Goal: Task Accomplishment & Management: Complete application form

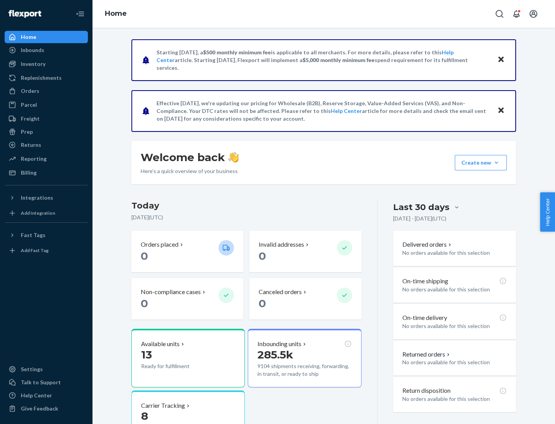
click at [496, 163] on button "Create new Create new inbound Create new order Create new product" at bounding box center [481, 162] width 52 height 15
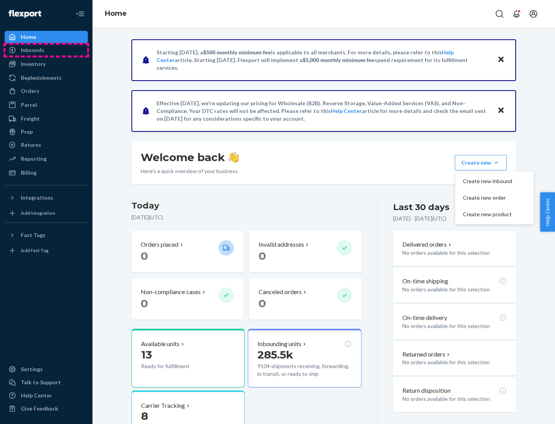
click at [46, 50] on div "Inbounds" at bounding box center [46, 50] width 82 height 11
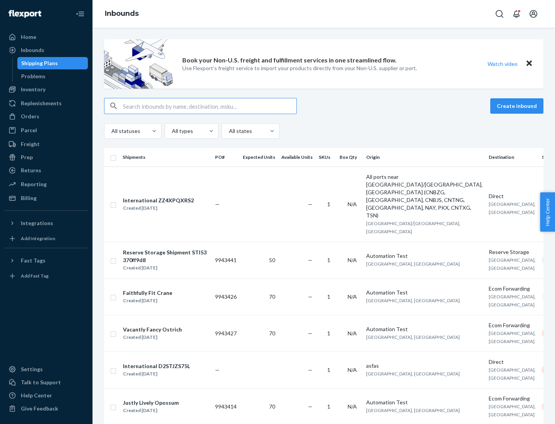
click at [518, 106] on button "Create inbound" at bounding box center [516, 105] width 53 height 15
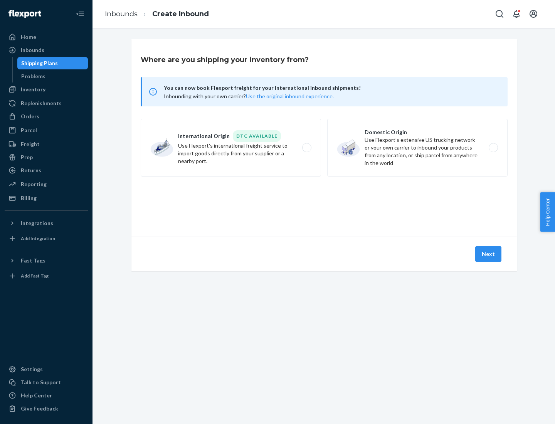
click at [417, 148] on label "Domestic Origin Use Flexport’s extensive US trucking network or your own carrie…" at bounding box center [417, 148] width 180 height 58
click at [493, 148] on input "Domestic Origin Use Flexport’s extensive US trucking network or your own carrie…" at bounding box center [495, 147] width 5 height 5
radio input "true"
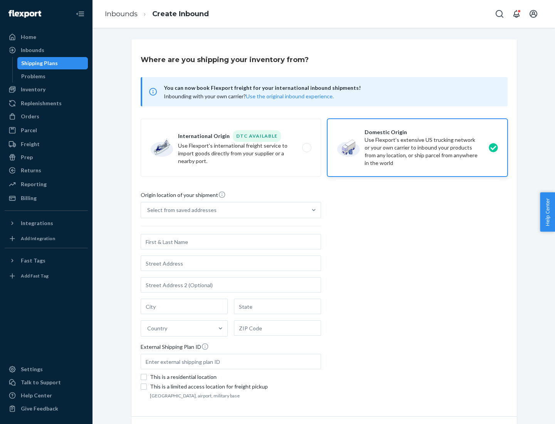
click at [180, 210] on div "Select from saved addresses" at bounding box center [181, 210] width 69 height 8
click at [148, 210] on input "Select from saved addresses" at bounding box center [147, 210] width 1 height 8
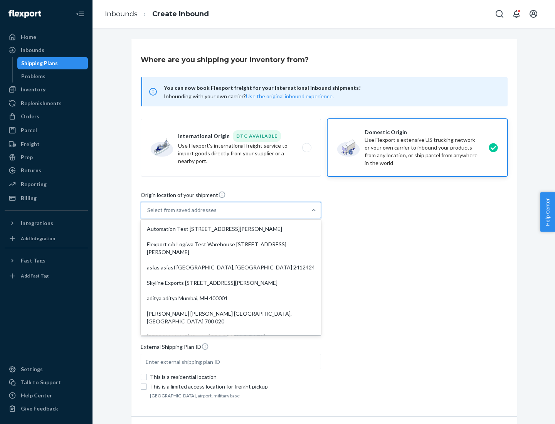
scroll to position [3, 0]
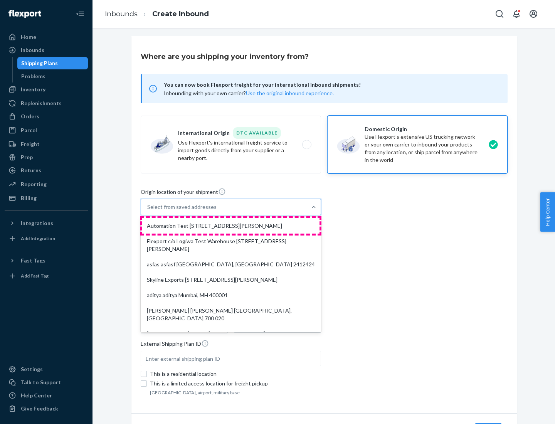
click at [231, 226] on div "Automation Test [STREET_ADDRESS][PERSON_NAME]" at bounding box center [230, 225] width 177 height 15
click at [148, 211] on input "option Automation Test [STREET_ADDRESS][PERSON_NAME]. 9 results available. Use …" at bounding box center [147, 207] width 1 height 8
type input "Automation Test"
type input "9th Floor"
type input "[GEOGRAPHIC_DATA]"
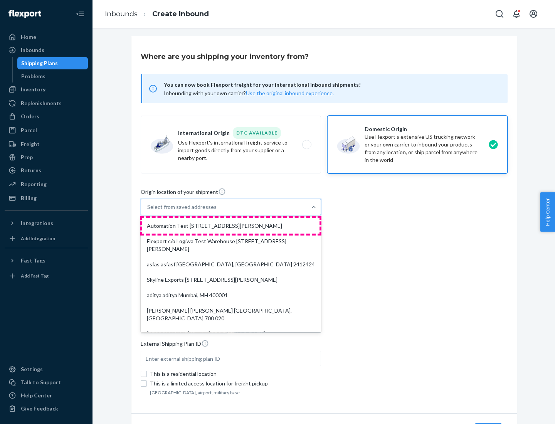
type input "CA"
type input "94104"
type input "[STREET_ADDRESS][PERSON_NAME]"
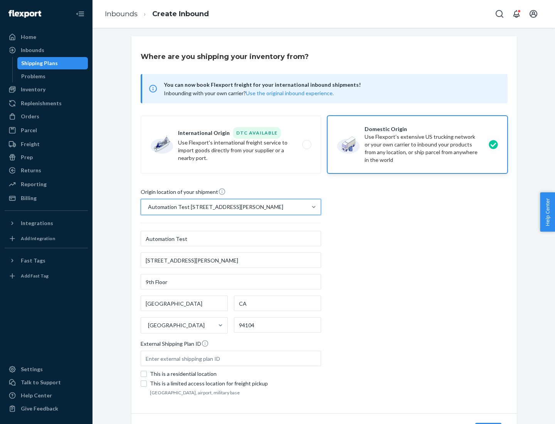
scroll to position [45, 0]
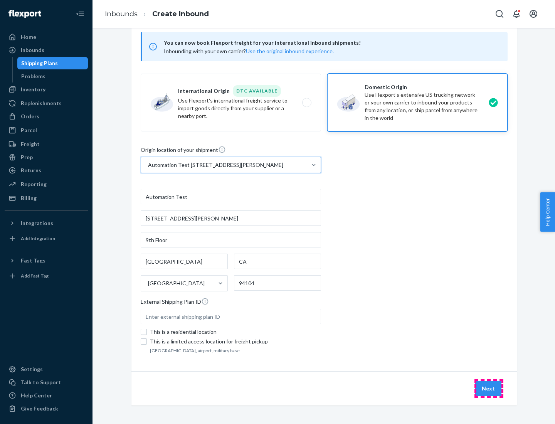
click at [489, 389] on button "Next" at bounding box center [488, 388] width 26 height 15
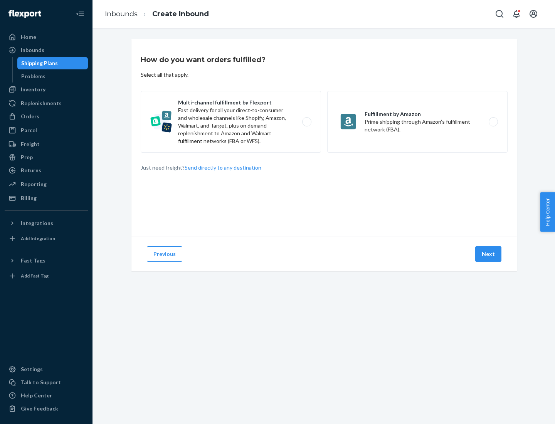
click at [231, 122] on label "Multi-channel fulfillment by Flexport Fast delivery for all your direct-to-cons…" at bounding box center [231, 122] width 180 height 62
click at [306, 122] on input "Multi-channel fulfillment by Flexport Fast delivery for all your direct-to-cons…" at bounding box center [308, 121] width 5 height 5
radio input "true"
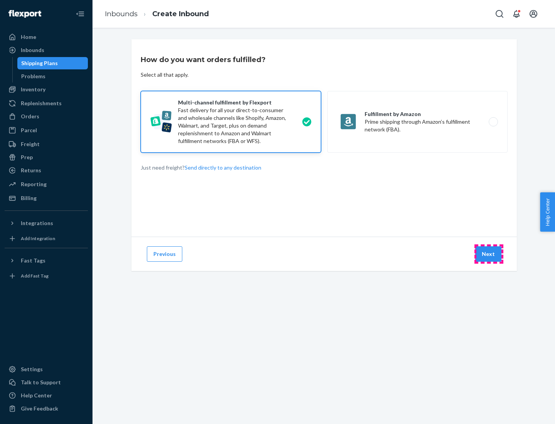
click at [489, 254] on button "Next" at bounding box center [488, 253] width 26 height 15
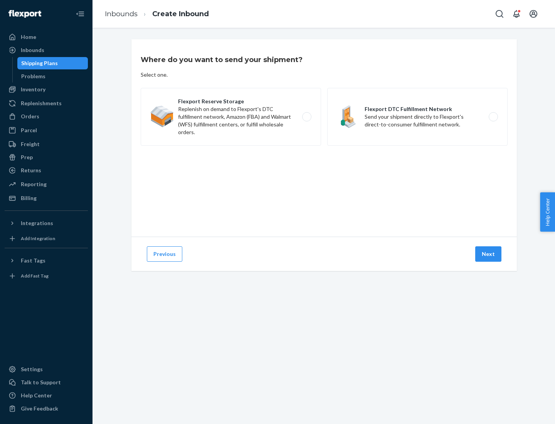
click at [417, 117] on label "Flexport DTC Fulfillment Network Send your shipment directly to Flexport's dire…" at bounding box center [417, 117] width 180 height 58
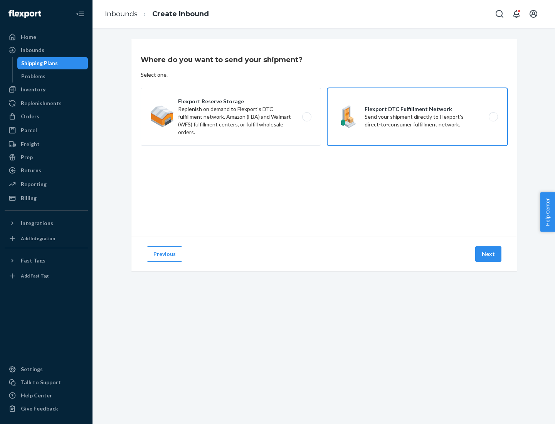
click at [493, 117] on input "Flexport DTC Fulfillment Network Send your shipment directly to Flexport's dire…" at bounding box center [495, 116] width 5 height 5
radio input "true"
click at [489, 254] on button "Next" at bounding box center [488, 253] width 26 height 15
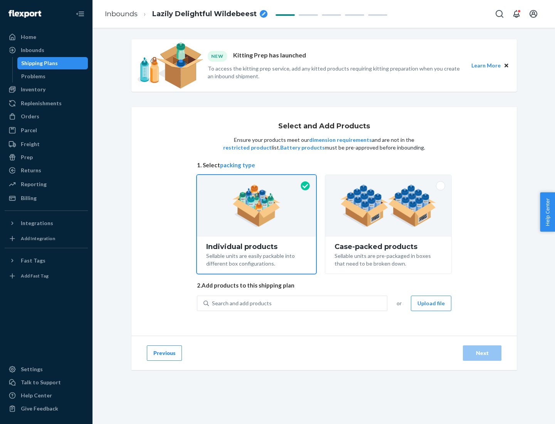
click at [389, 206] on img at bounding box center [388, 206] width 96 height 42
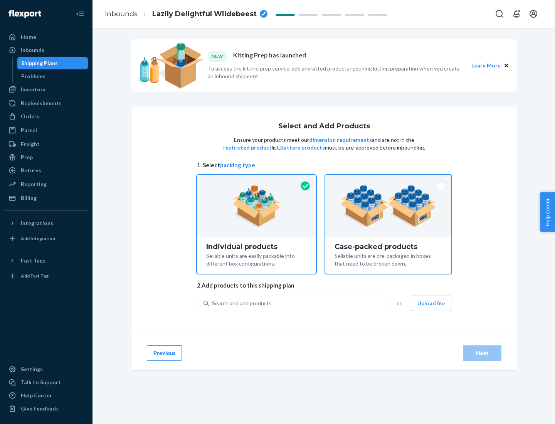
click at [389, 180] on input "Case-packed products Sellable units are pre-packaged in boxes that need to be b…" at bounding box center [388, 177] width 5 height 5
radio input "true"
radio input "false"
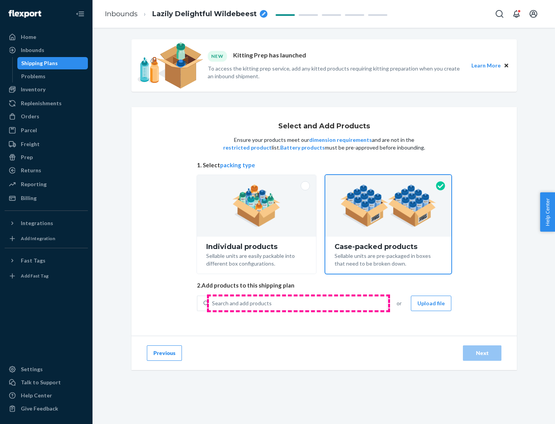
click at [298, 303] on div "Search and add products" at bounding box center [298, 303] width 178 height 14
click at [213, 303] on input "Search and add products" at bounding box center [212, 304] width 1 height 8
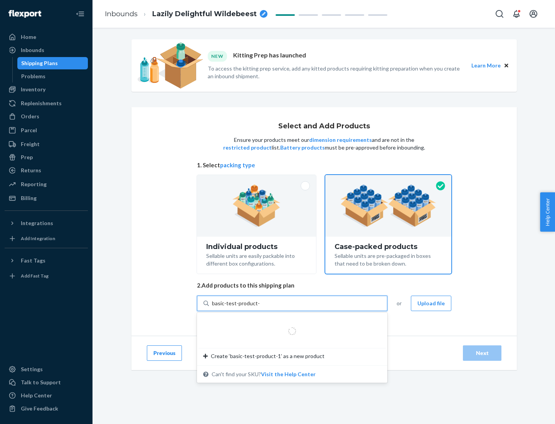
type input "basic-test-product-1"
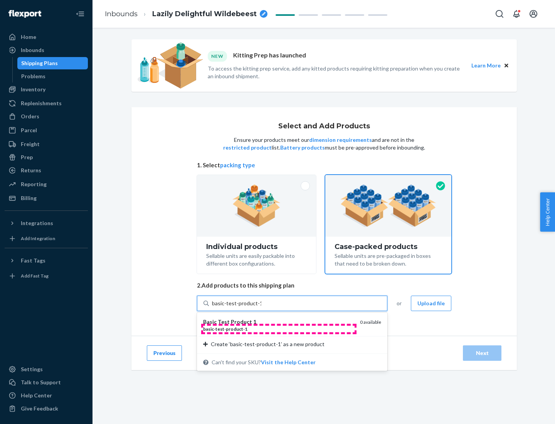
click at [279, 329] on div "basic - test - product - 1" at bounding box center [278, 329] width 151 height 7
click at [261, 307] on input "basic-test-product-1" at bounding box center [236, 304] width 49 height 8
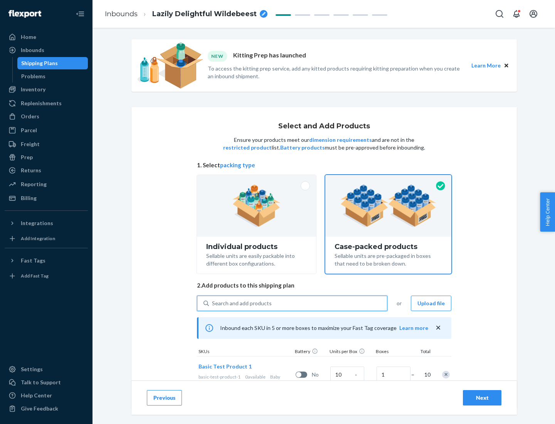
scroll to position [28, 0]
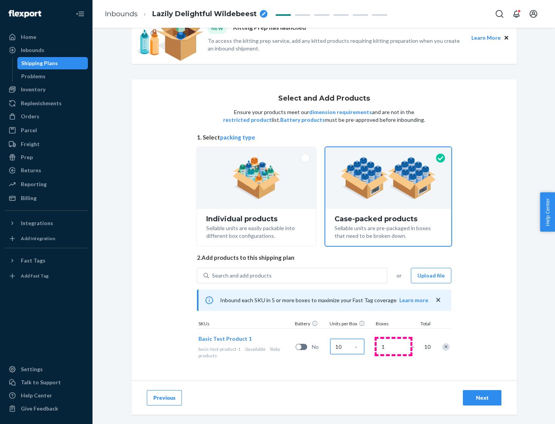
type input "10"
type input "7"
click at [482, 398] on div "Next" at bounding box center [482, 398] width 25 height 8
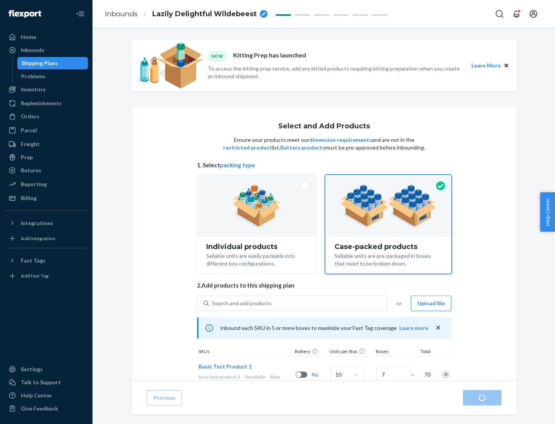
radio input "true"
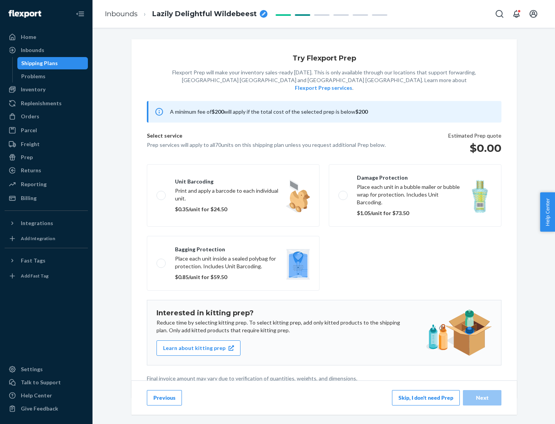
scroll to position [2, 0]
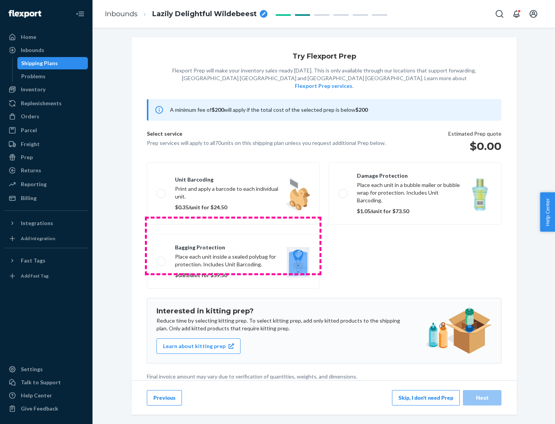
click at [233, 246] on label "Bagging protection Place each unit inside a sealed polybag for protection. Incl…" at bounding box center [233, 261] width 173 height 55
click at [162, 259] on input "Bagging protection Place each unit inside a sealed polybag for protection. Incl…" at bounding box center [159, 261] width 5 height 5
checkbox input "true"
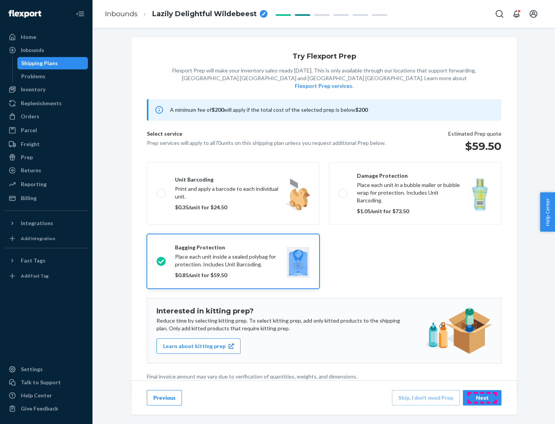
click at [482, 397] on div "Next" at bounding box center [482, 398] width 25 height 8
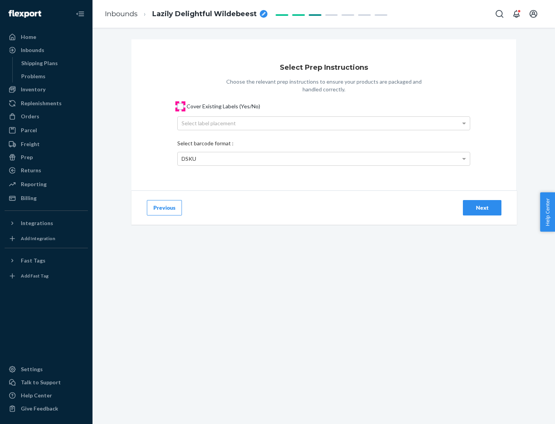
click at [180, 106] on input "Cover Existing Labels (Yes/No)" at bounding box center [180, 106] width 6 height 6
checkbox input "true"
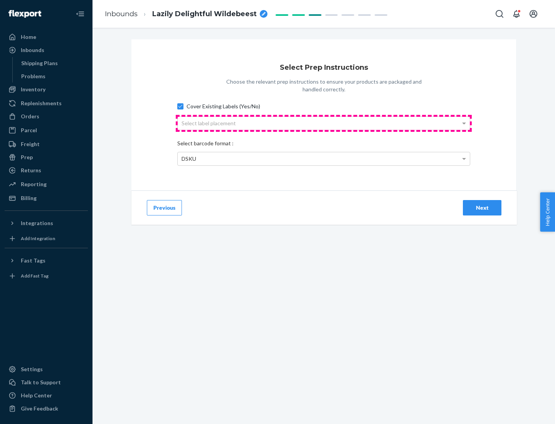
click at [324, 123] on div "Select label placement" at bounding box center [324, 123] width 292 height 13
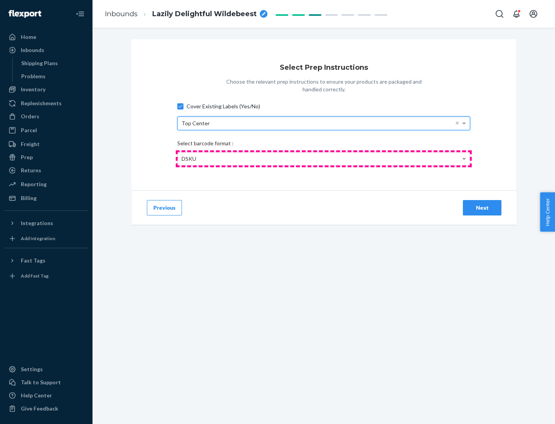
click at [324, 158] on div "DSKU" at bounding box center [324, 158] width 292 height 13
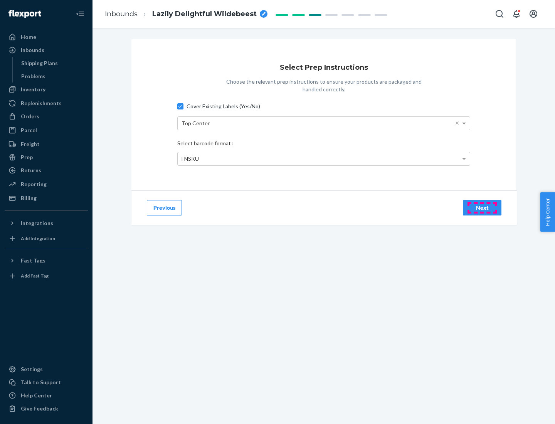
click at [482, 207] on div "Next" at bounding box center [482, 208] width 25 height 8
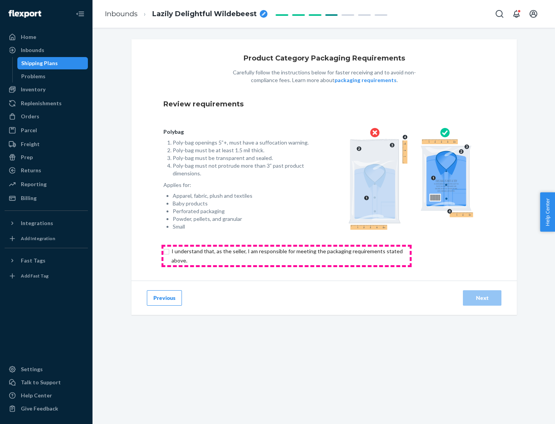
click at [286, 256] on input "checkbox" at bounding box center [291, 256] width 256 height 19
checkbox input "true"
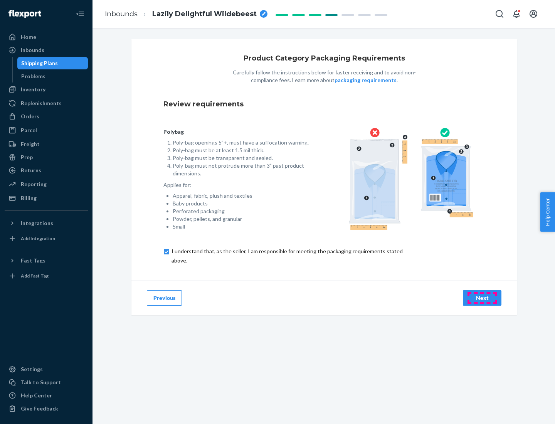
click at [482, 298] on div "Next" at bounding box center [482, 298] width 25 height 8
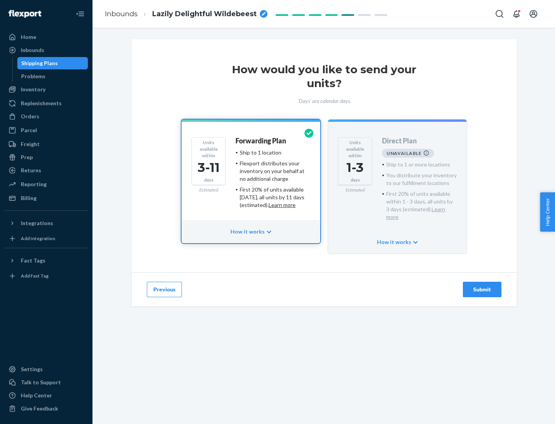
click at [261, 141] on h4 "Forwarding Plan" at bounding box center [261, 141] width 50 height 8
click at [482, 286] on div "Submit" at bounding box center [482, 290] width 25 height 8
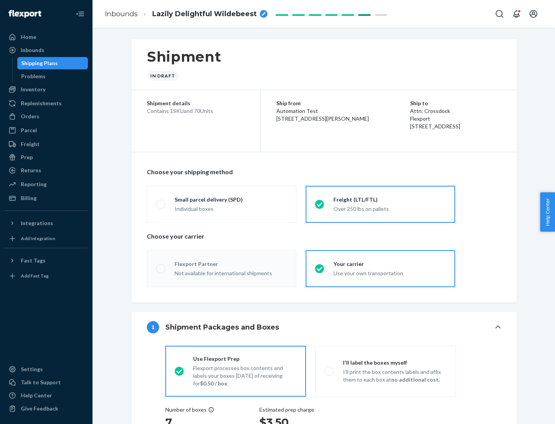
radio input "true"
radio input "false"
radio input "true"
radio input "false"
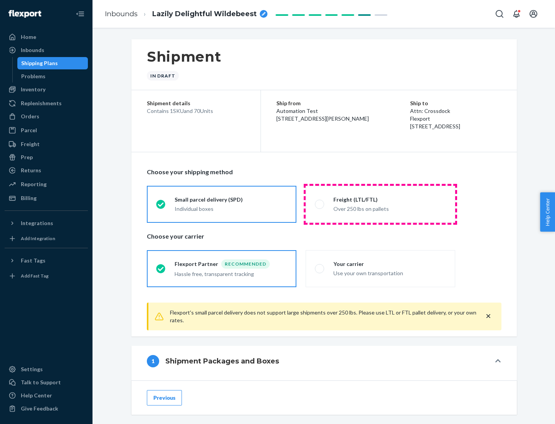
click at [380, 204] on div "Over 250 lbs on pallets" at bounding box center [389, 208] width 113 height 9
click at [320, 204] on input "Freight (LTL/FTL) Over 250 lbs on pallets" at bounding box center [317, 204] width 5 height 5
radio input "true"
radio input "false"
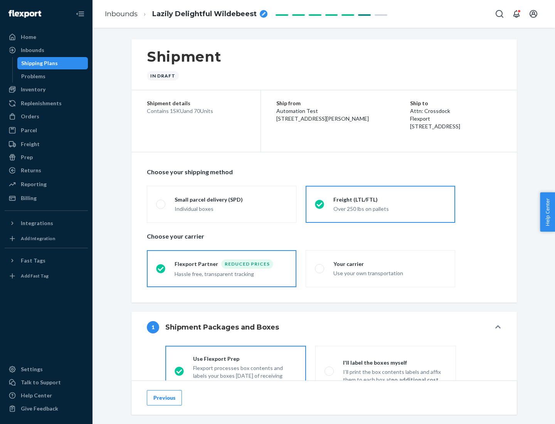
scroll to position [43, 0]
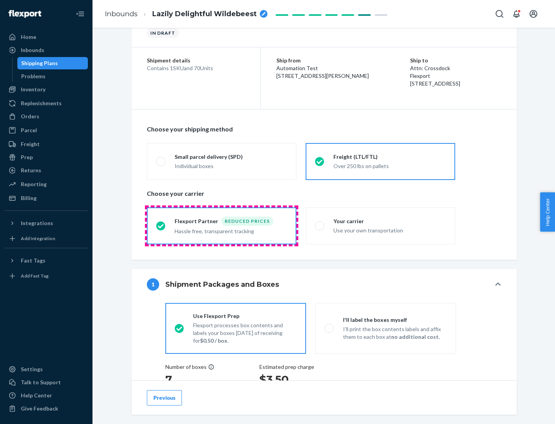
click at [222, 226] on div "Hassle free, transparent tracking" at bounding box center [231, 230] width 113 height 9
click at [161, 225] on input "Flexport Partner Reduced prices Hassle free, transparent tracking" at bounding box center [158, 225] width 5 height 5
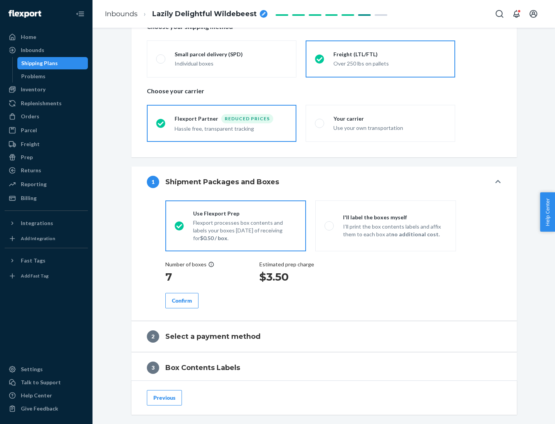
click at [385, 225] on p "I’ll print the box contents labels and affix them to each box at no additional …" at bounding box center [395, 230] width 104 height 15
click at [330, 225] on input "I'll label the boxes myself I’ll print the box contents labels and affix them t…" at bounding box center [327, 225] width 5 height 5
radio input "true"
radio input "false"
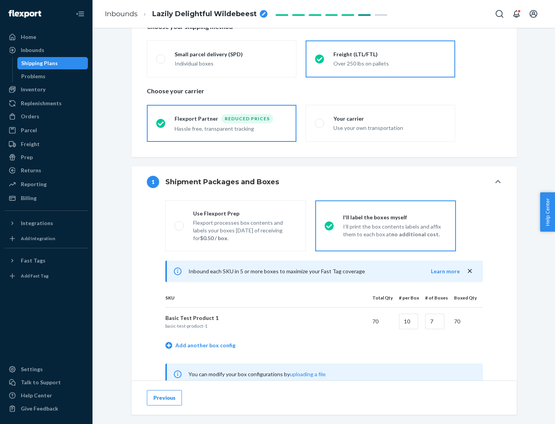
scroll to position [241, 0]
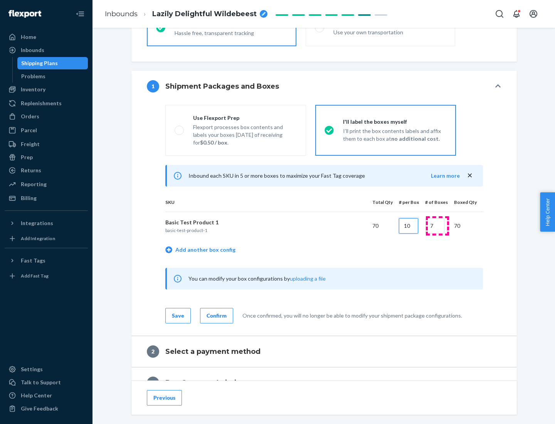
type input "10"
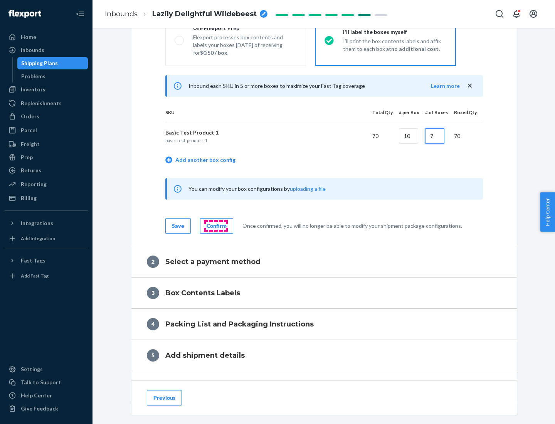
type input "7"
click at [215, 225] on div "Confirm" at bounding box center [217, 226] width 20 height 8
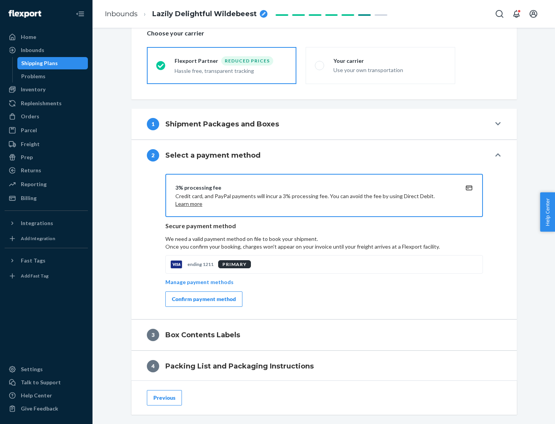
scroll to position [276, 0]
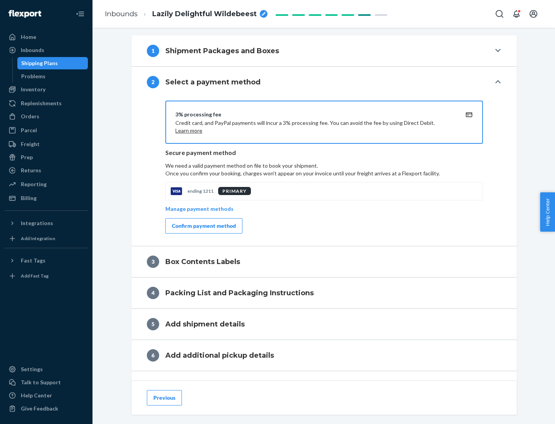
click at [203, 226] on div "Confirm payment method" at bounding box center [204, 226] width 64 height 8
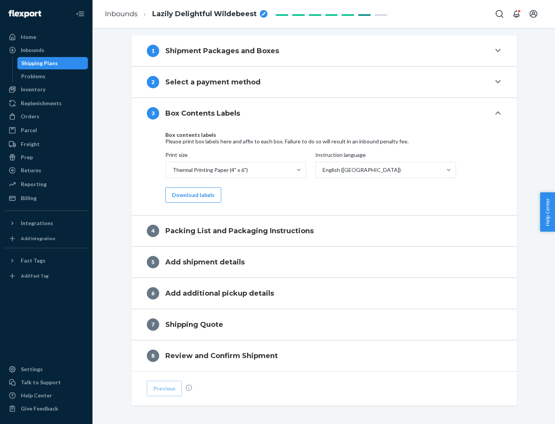
scroll to position [246, 0]
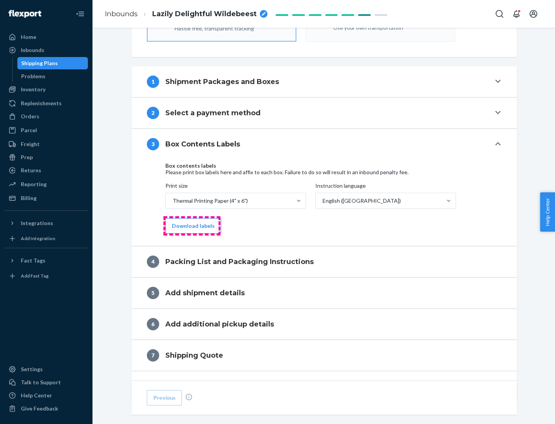
click at [192, 226] on button "Download labels" at bounding box center [193, 225] width 56 height 15
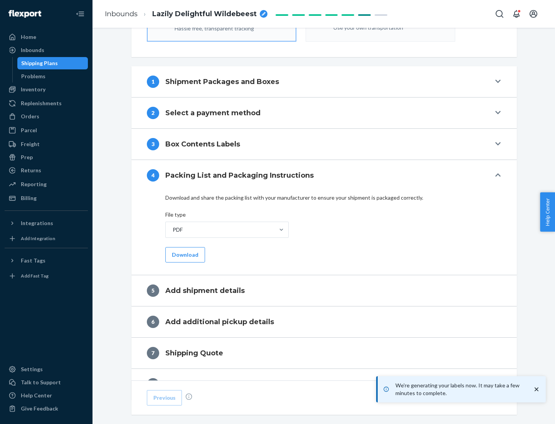
scroll to position [274, 0]
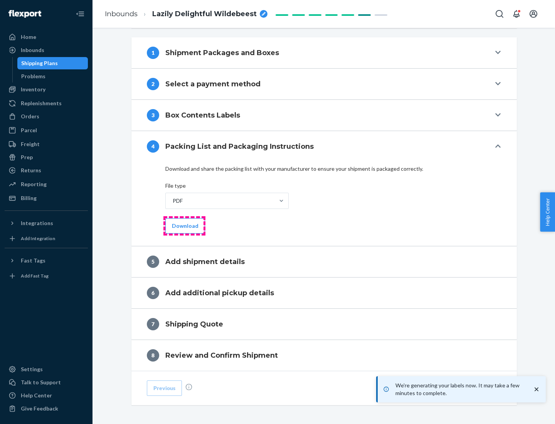
click at [184, 225] on button "Download" at bounding box center [185, 225] width 40 height 15
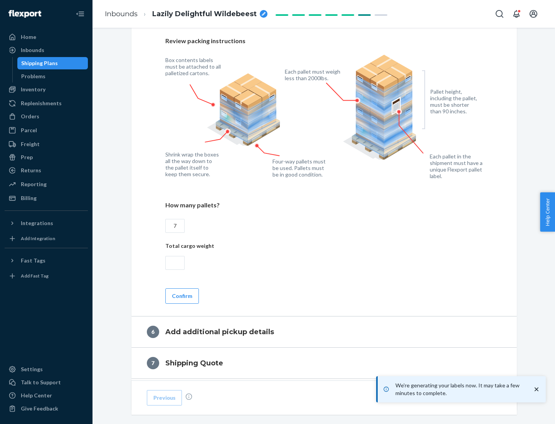
scroll to position [532, 0]
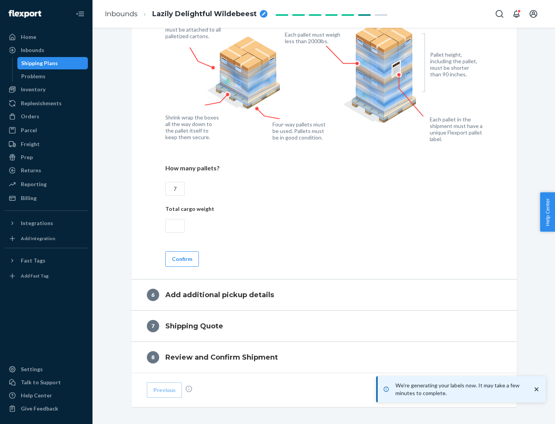
type input "7"
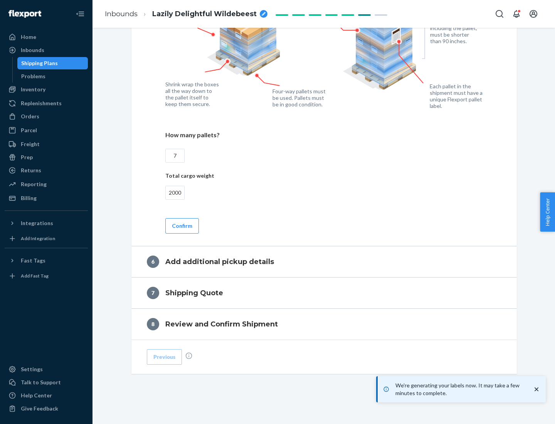
type input "2000"
click at [182, 225] on button "Confirm" at bounding box center [182, 225] width 34 height 15
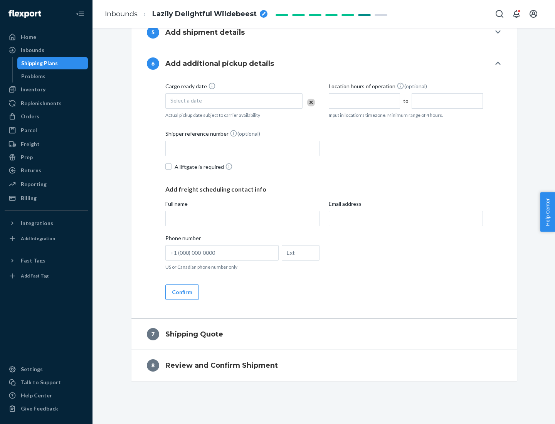
scroll to position [295, 0]
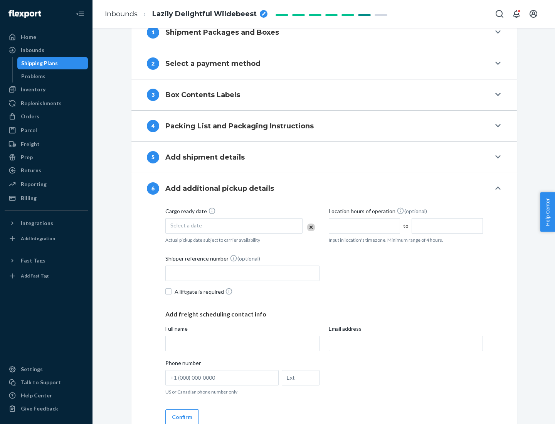
click at [234, 225] on div "Select a date" at bounding box center [233, 225] width 137 height 15
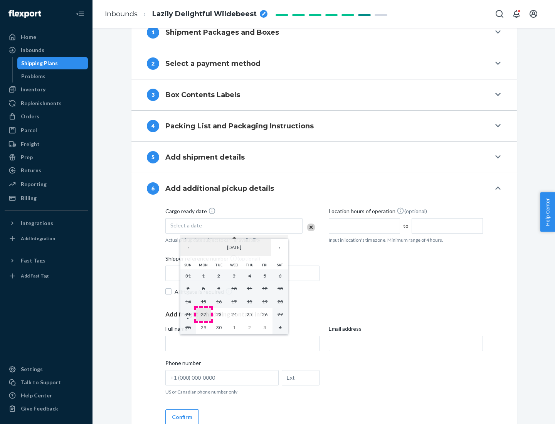
click at [203, 314] on abbr "22" at bounding box center [203, 314] width 5 height 6
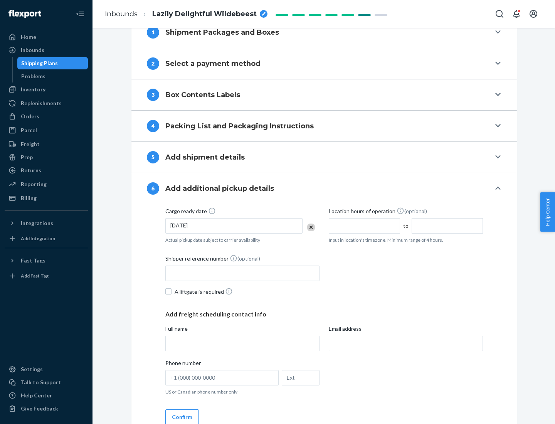
scroll to position [412, 0]
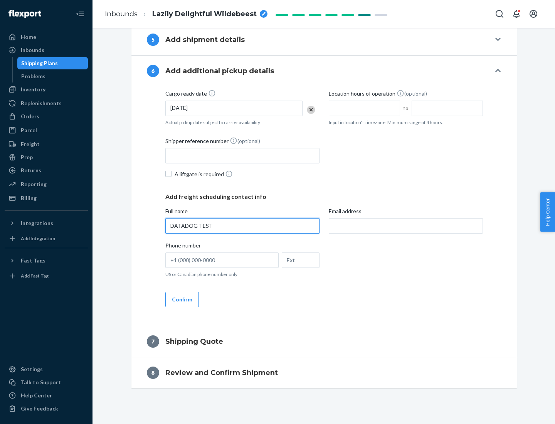
type input "DATADOG TEST"
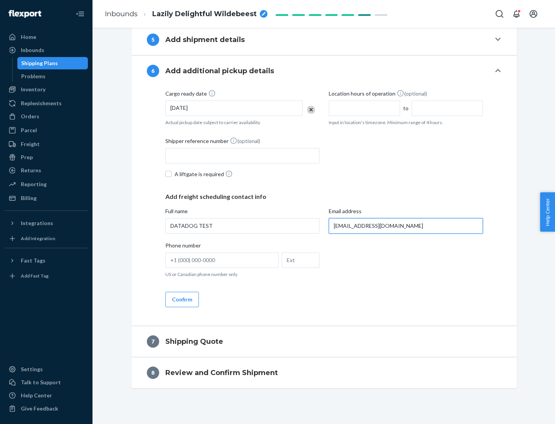
scroll to position [420, 0]
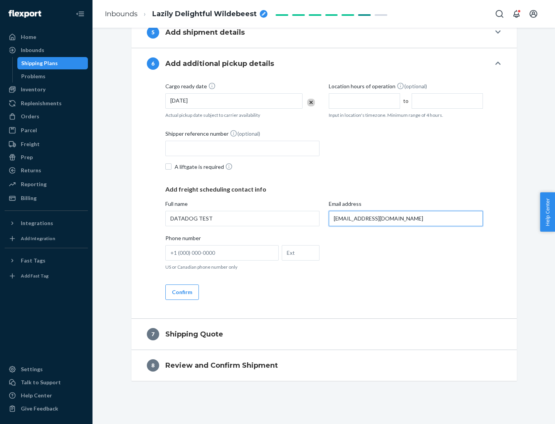
type input "[EMAIL_ADDRESS][DOMAIN_NAME]"
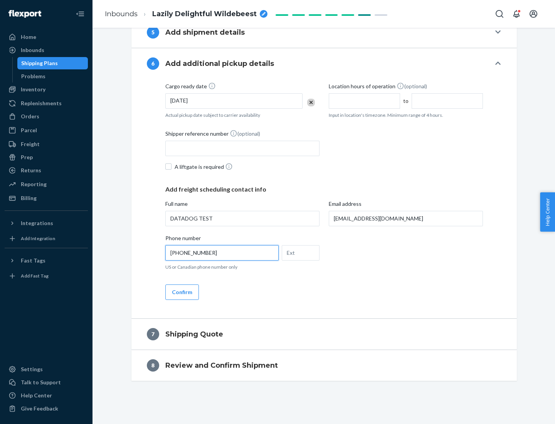
type input "[PHONE_NUMBER]"
click at [182, 292] on button "Confirm" at bounding box center [182, 291] width 34 height 15
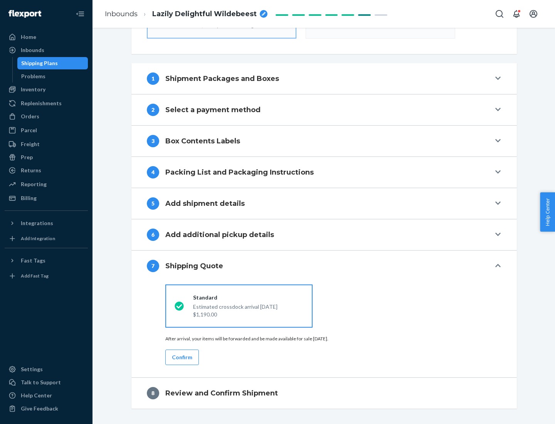
scroll to position [276, 0]
